Goal: Find specific page/section: Find specific page/section

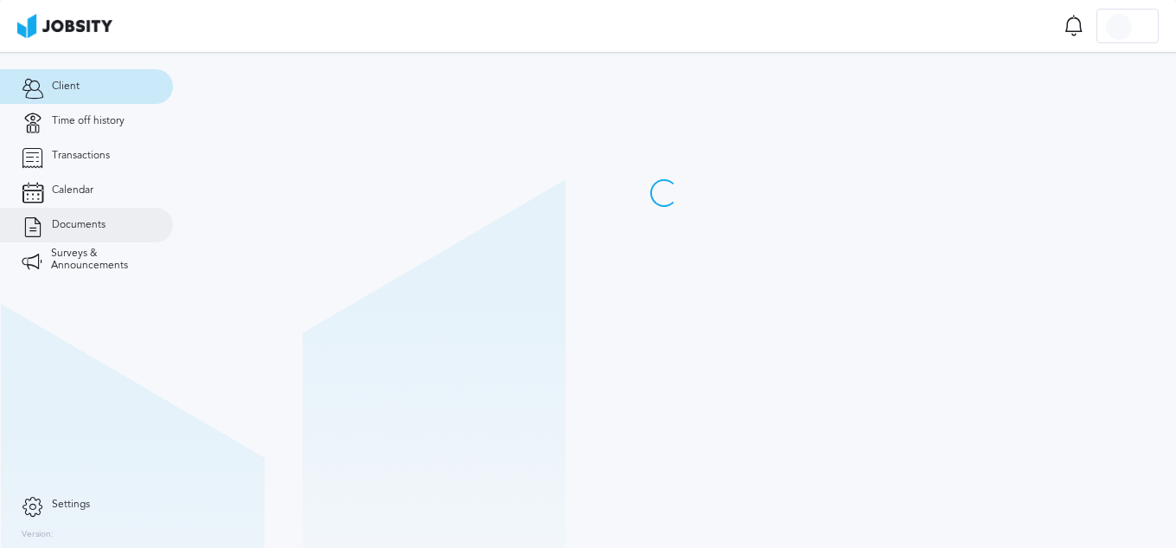
click at [86, 232] on link "Documents" at bounding box center [86, 225] width 173 height 35
click at [93, 216] on link "Documents" at bounding box center [86, 225] width 173 height 35
click at [93, 229] on span "Documents" at bounding box center [79, 225] width 54 height 12
